Goal: Navigation & Orientation: Understand site structure

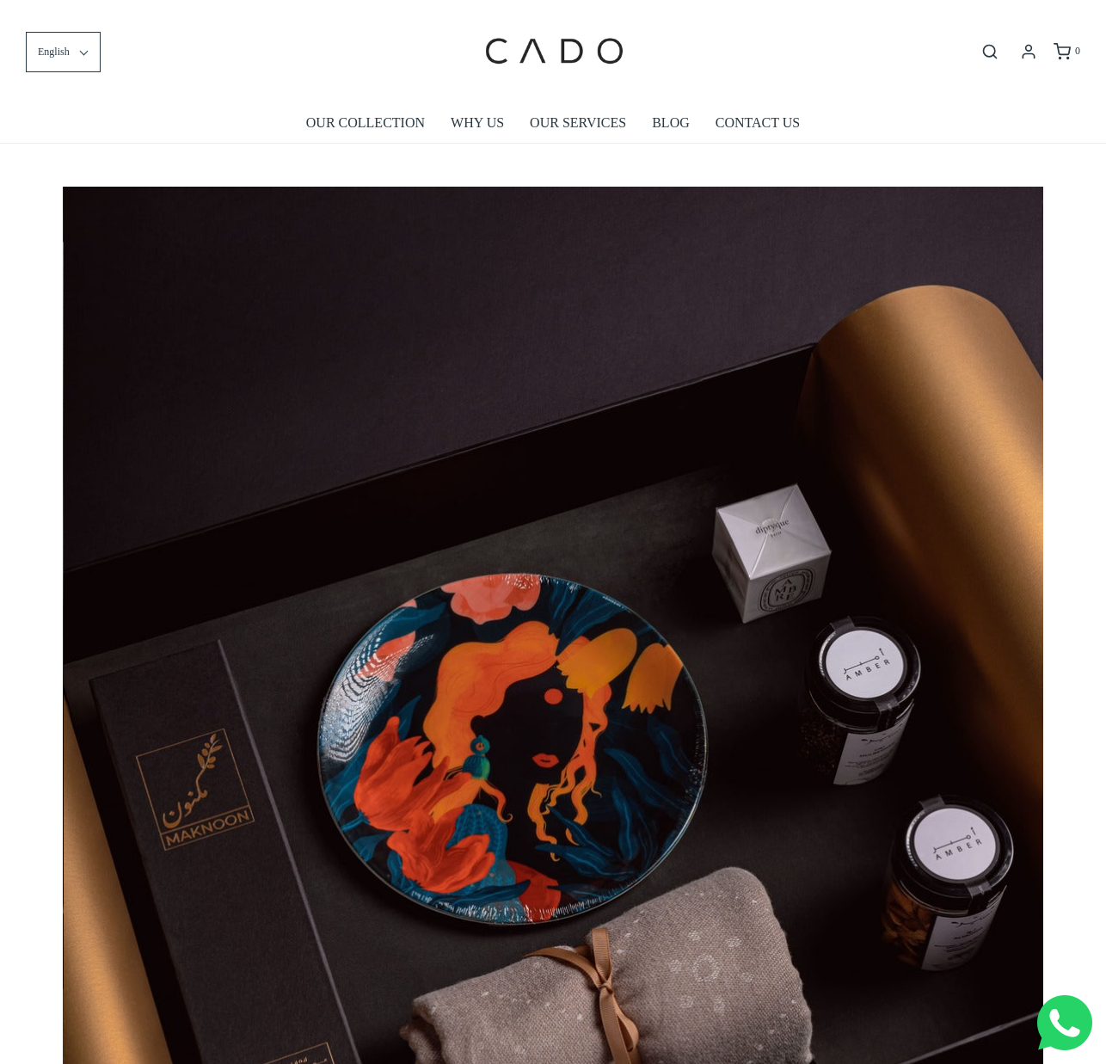
scroll to position [0, 1961]
click at [367, 120] on link "OUR COLLECTION" at bounding box center [365, 123] width 119 height 40
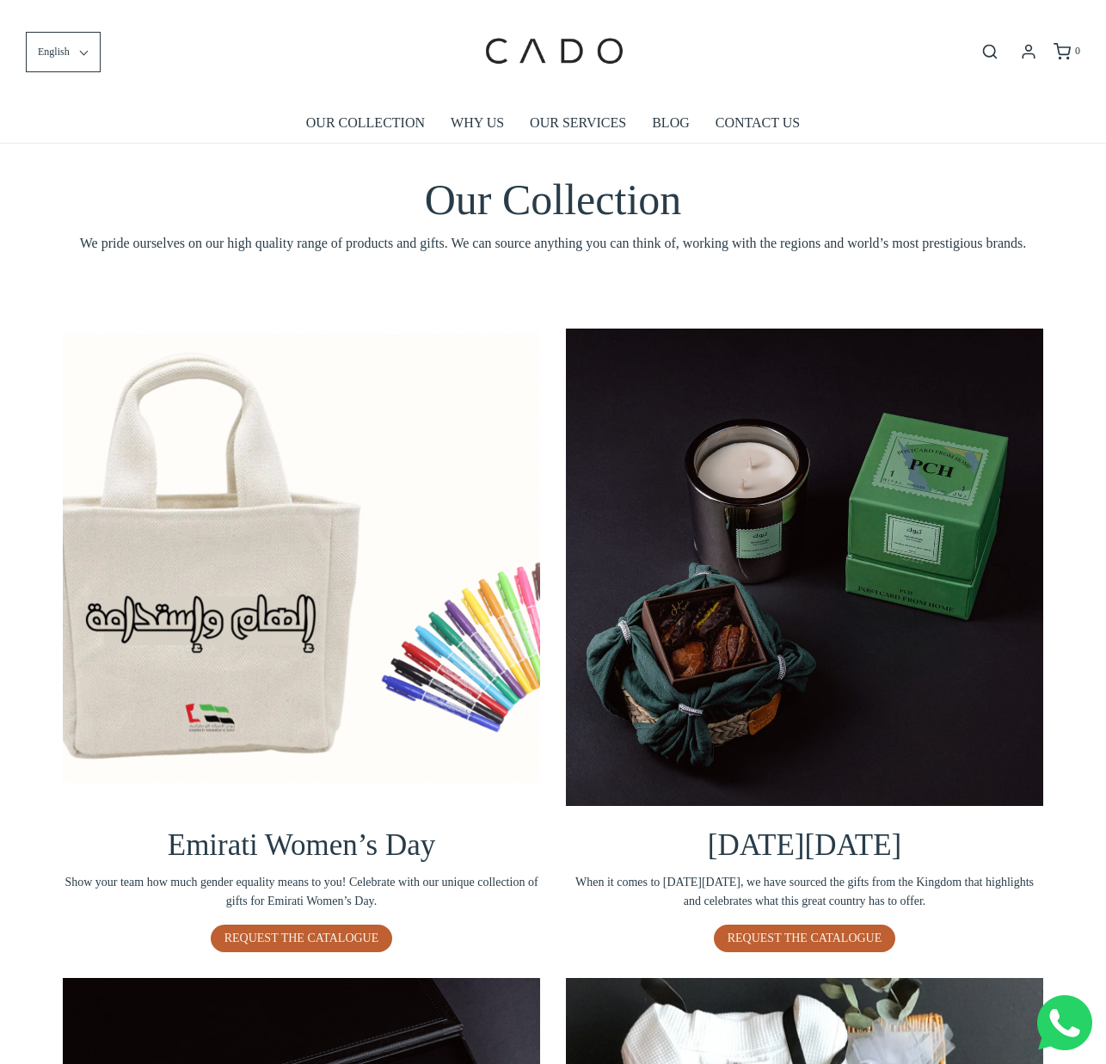
scroll to position [6, 0]
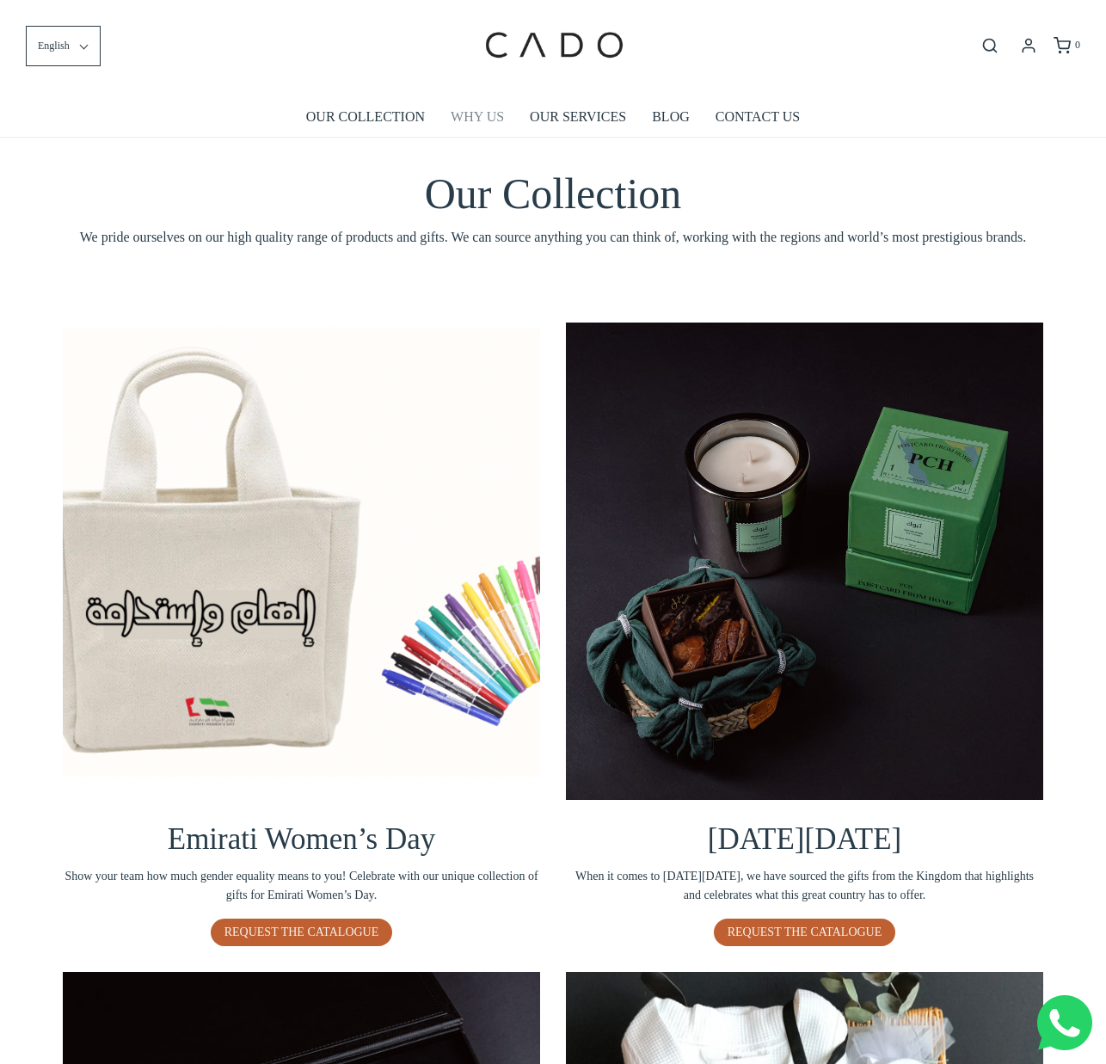
click at [489, 120] on link "WHY US" at bounding box center [477, 117] width 53 height 40
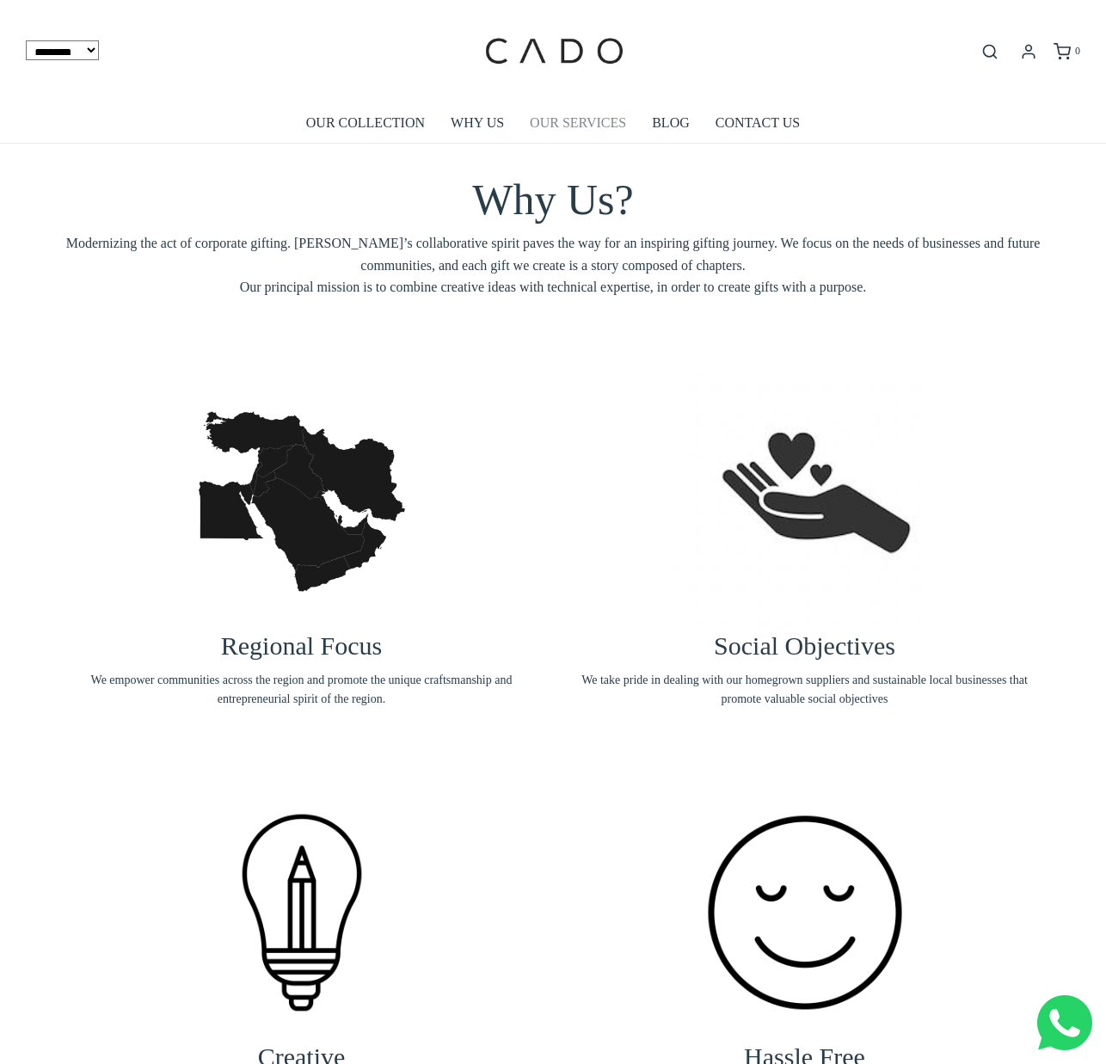
click at [593, 114] on link "OUR SERVICES" at bounding box center [578, 123] width 96 height 40
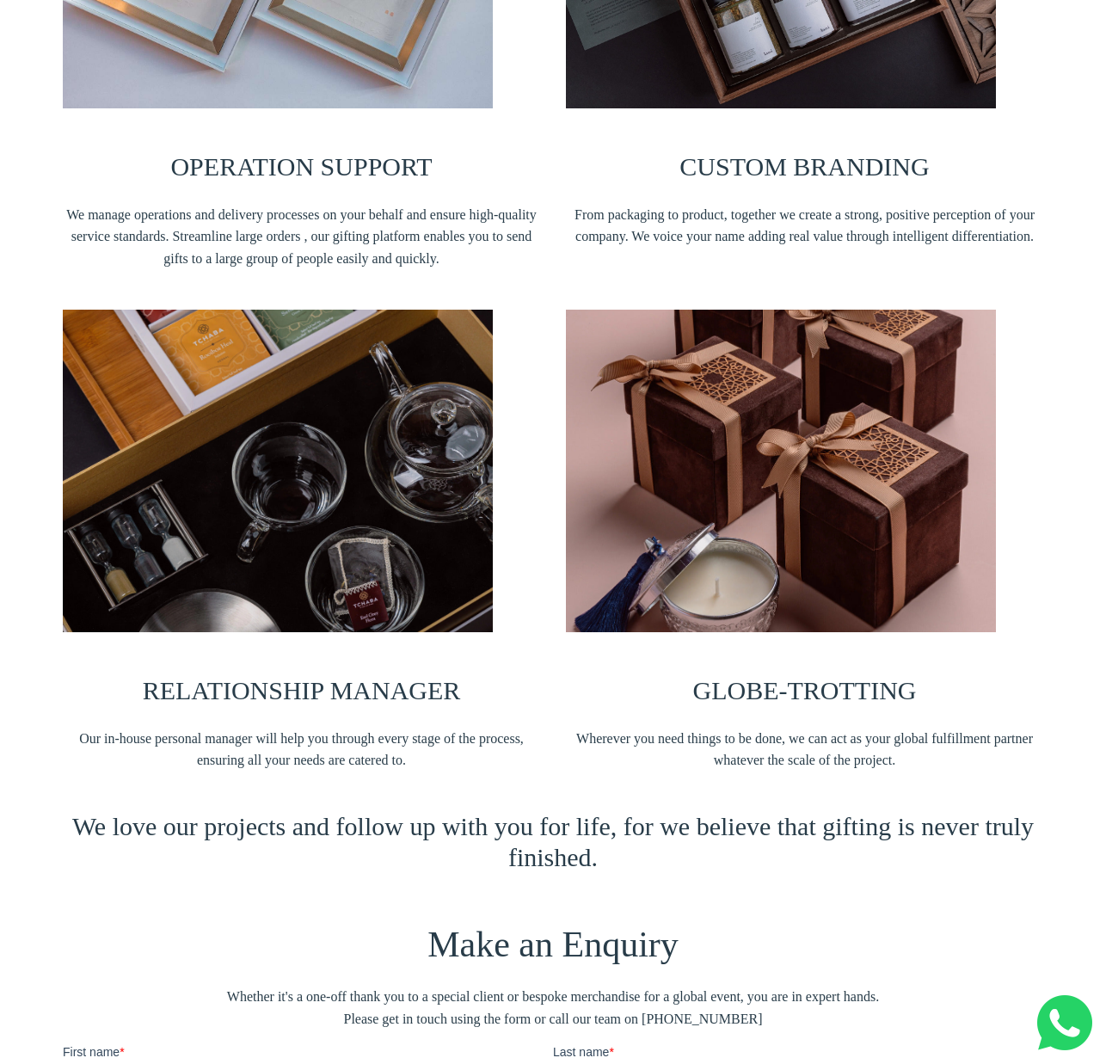
scroll to position [1197, 0]
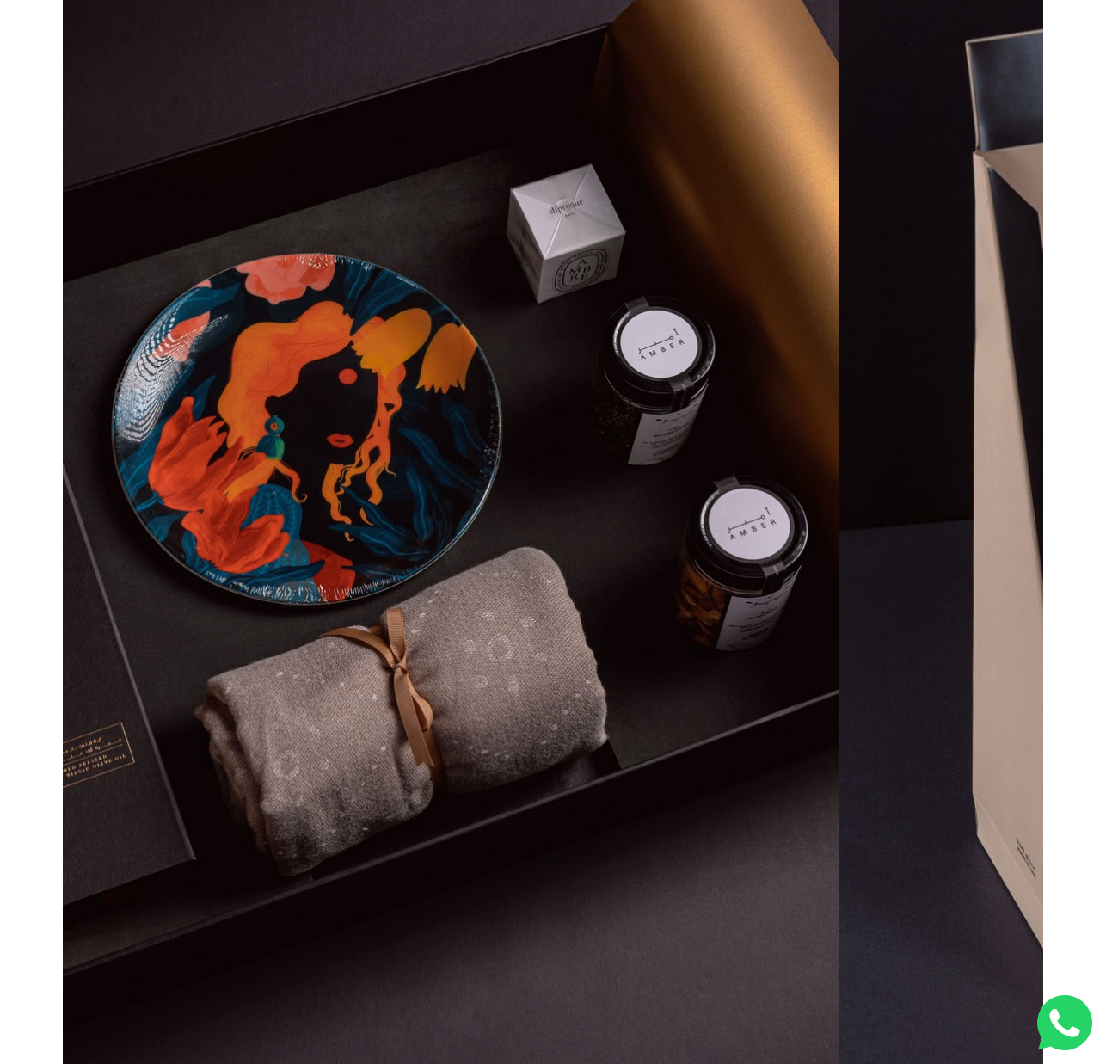
scroll to position [0, 2683]
